Goal: Navigation & Orientation: Find specific page/section

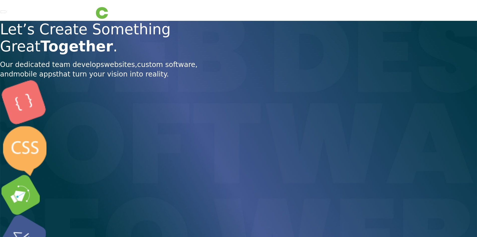
drag, startPoint x: 189, startPoint y: 14, endPoint x: 183, endPoint y: 16, distance: 5.8
click at [188, 14] on nav "Home Services Web Design Apps Technologies Custom Software Search Engine Optimi…" at bounding box center [238, 10] width 477 height 21
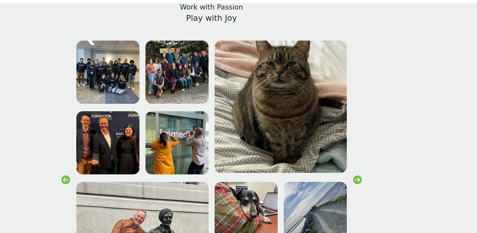
scroll to position [990, 0]
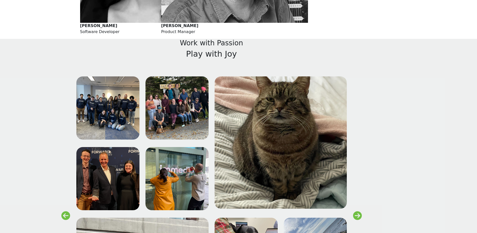
scroll to position [1004, 0]
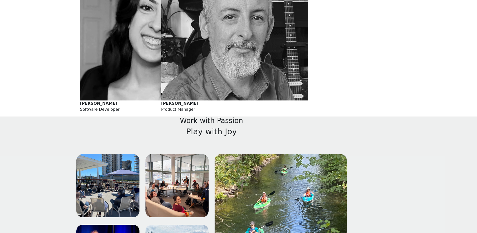
scroll to position [997, 0]
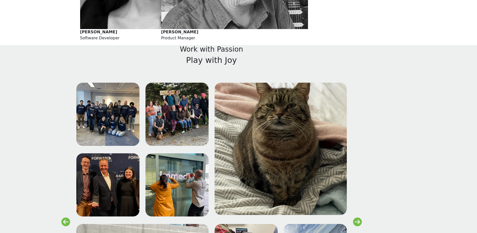
scroll to position [1136, 0]
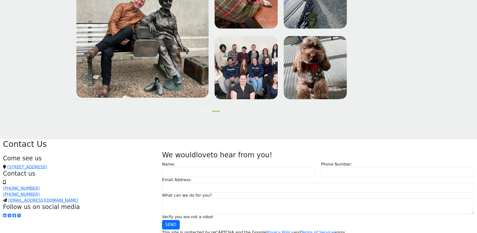
scroll to position [1257, 0]
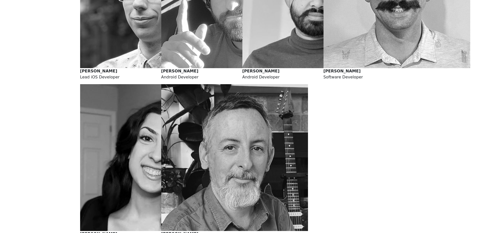
scroll to position [840, 0]
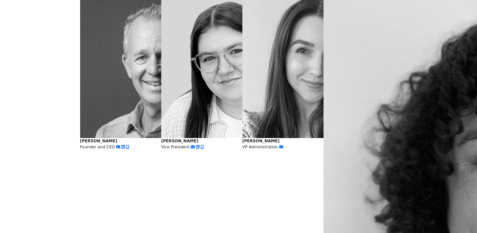
scroll to position [125, 0]
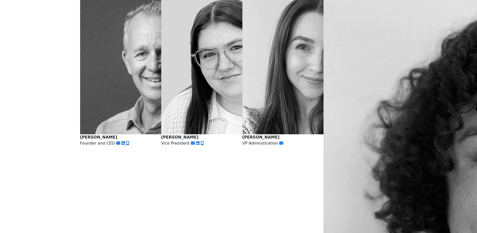
click at [114, 134] on img at bounding box center [153, 60] width 147 height 147
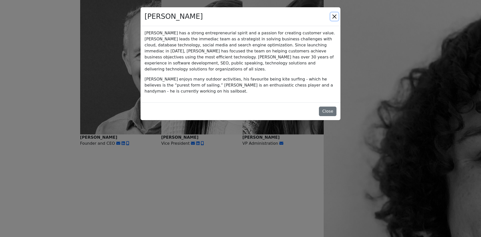
click at [330, 21] on button "Close" at bounding box center [334, 17] width 8 height 8
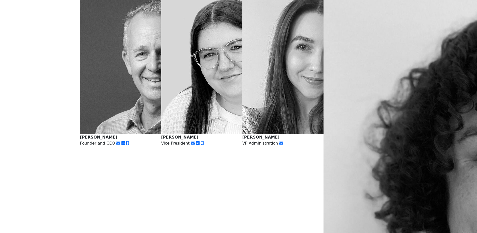
click at [210, 134] on img at bounding box center [234, 60] width 147 height 147
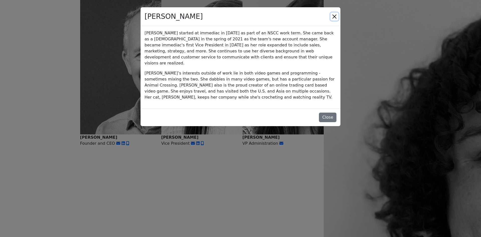
click at [330, 21] on button "Close" at bounding box center [334, 17] width 8 height 8
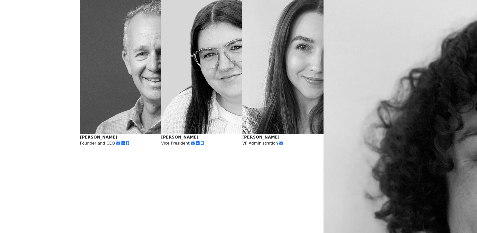
click at [311, 134] on img at bounding box center [315, 60] width 147 height 147
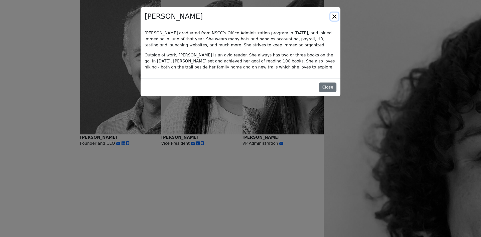
click at [330, 21] on button "Close" at bounding box center [334, 17] width 8 height 8
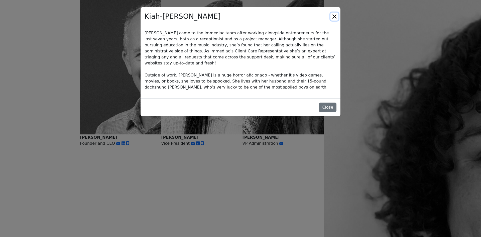
click at [330, 21] on button "Close" at bounding box center [334, 17] width 8 height 8
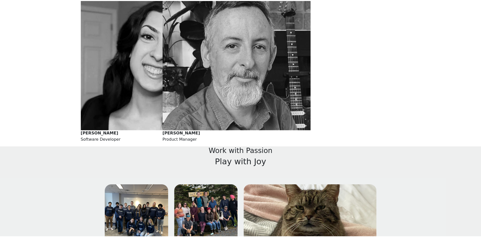
scroll to position [901, 0]
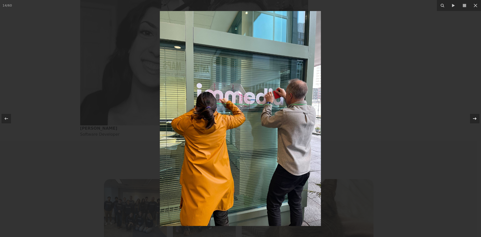
click at [470, 116] on div at bounding box center [475, 119] width 10 height 10
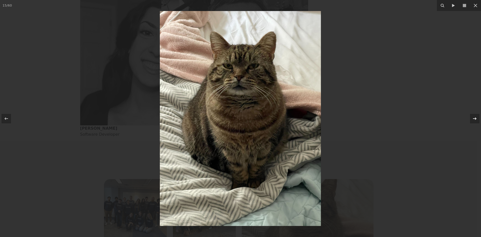
click at [470, 116] on div at bounding box center [475, 119] width 10 height 10
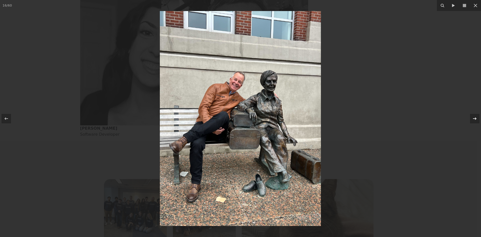
click at [470, 116] on div at bounding box center [475, 119] width 10 height 10
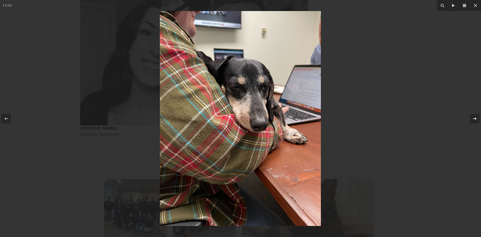
click at [470, 116] on div at bounding box center [475, 119] width 10 height 10
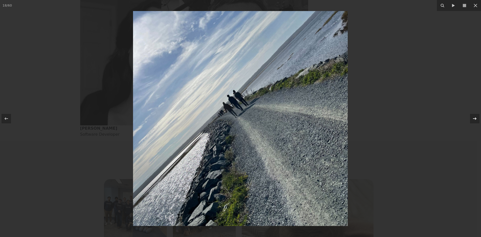
click at [470, 116] on div at bounding box center [475, 119] width 10 height 10
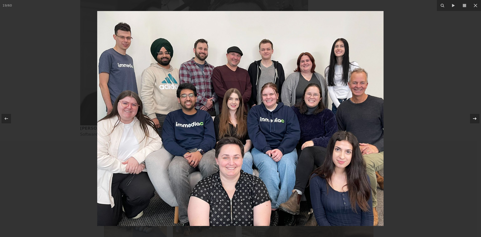
click at [470, 116] on div at bounding box center [475, 119] width 10 height 10
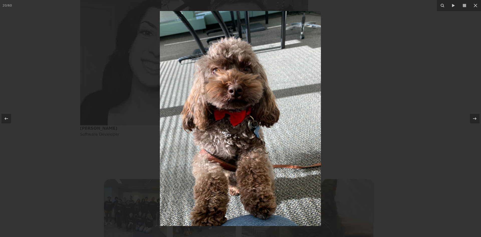
click at [409, 145] on div at bounding box center [240, 118] width 481 height 237
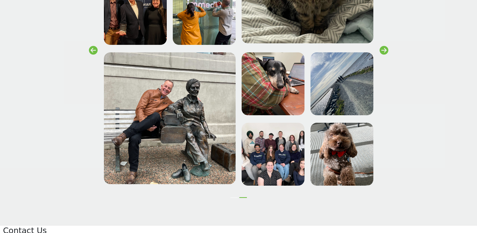
scroll to position [1176, 0]
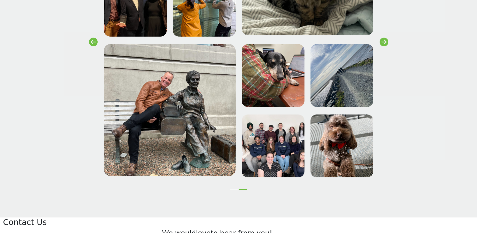
click at [233, 189] on button "Slide 1" at bounding box center [234, 189] width 8 height 1
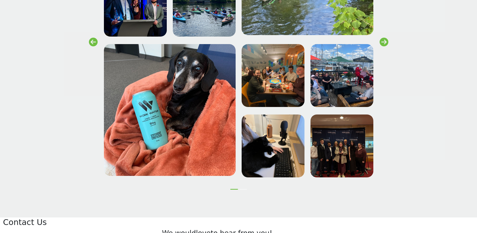
click at [243, 189] on button "Slide 2" at bounding box center [243, 189] width 8 height 1
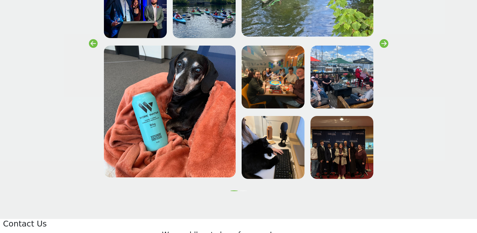
scroll to position [1175, 0]
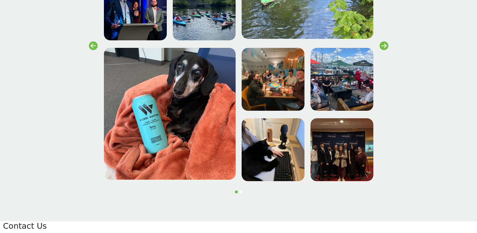
scroll to position [1172, 0]
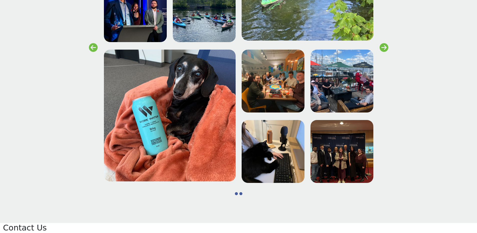
scroll to position [1171, 0]
click at [237, 192] on button "Slide 1" at bounding box center [236, 193] width 3 height 3
click at [241, 192] on button "Slide 2" at bounding box center [240, 193] width 3 height 3
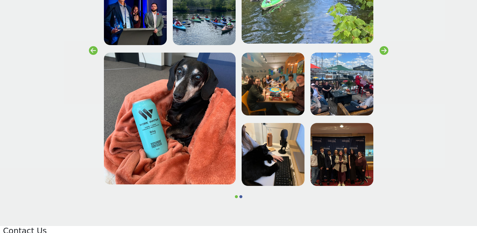
scroll to position [1168, 0]
click at [242, 195] on div at bounding box center [238, 196] width 189 height 3
click at [241, 195] on button "Slide 2" at bounding box center [240, 196] width 3 height 3
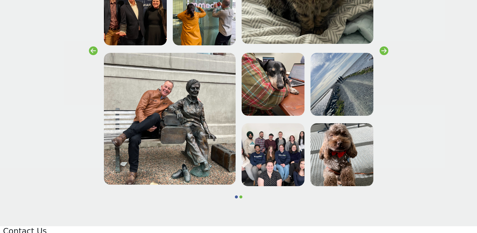
click at [237, 195] on button "Slide 1" at bounding box center [236, 196] width 3 height 3
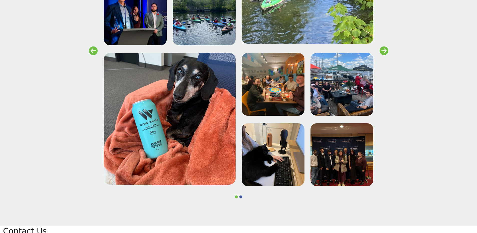
click at [240, 195] on button "Slide 2" at bounding box center [240, 196] width 3 height 3
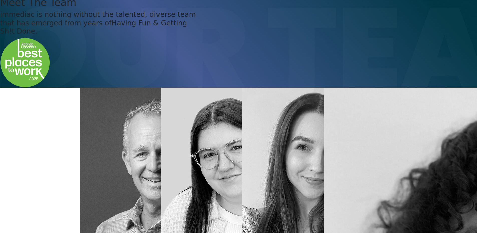
scroll to position [0, 0]
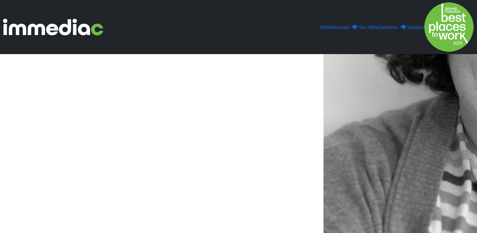
scroll to position [351, 0]
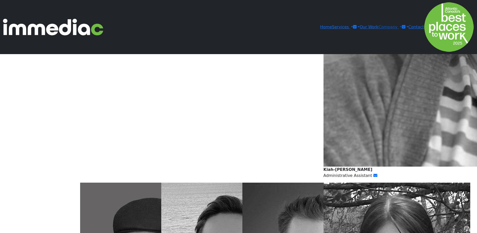
click at [402, 25] on link "Company" at bounding box center [389, 27] width 23 height 5
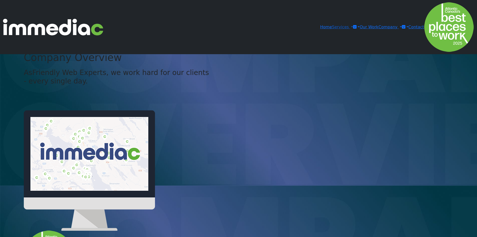
click at [353, 25] on link "Services" at bounding box center [342, 27] width 21 height 5
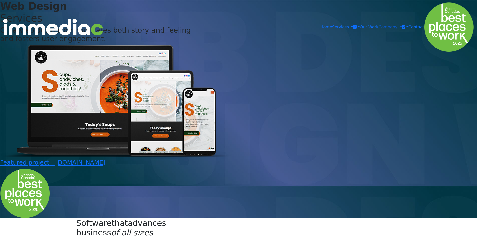
click at [402, 25] on link "Company" at bounding box center [389, 27] width 23 height 5
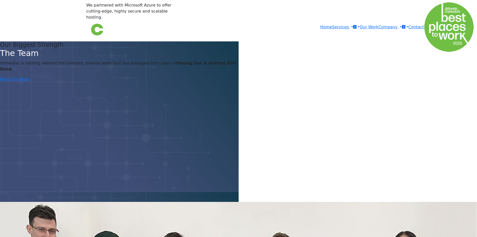
scroll to position [776, 0]
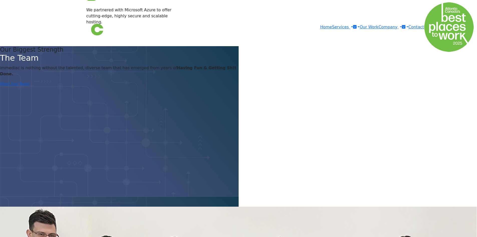
click at [30, 86] on link "Meet the Team" at bounding box center [15, 83] width 30 height 5
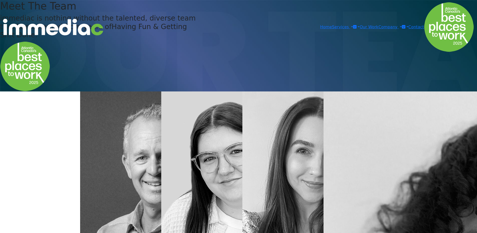
click at [188, 34] on div "Meet The Team immediac is nothing without the talented, diverse team that has e…" at bounding box center [238, 45] width 477 height 91
drag, startPoint x: 123, startPoint y: 52, endPoint x: 52, endPoint y: 15, distance: 79.8
click at [123, 52] on div "Meet The Team immediac is nothing without the talented, diverse team that has e…" at bounding box center [238, 45] width 477 height 91
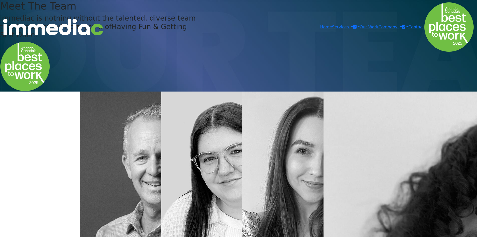
click at [90, 91] on div "Meet The Team immediac is nothing without the talented, diverse team that has e…" at bounding box center [238, 45] width 477 height 91
